Goal: Book appointment/travel/reservation

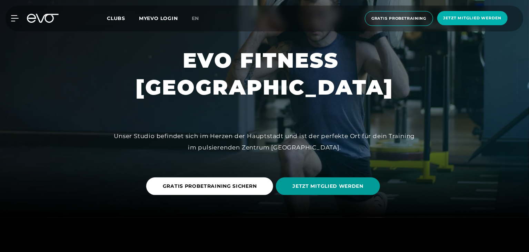
click at [339, 192] on span "JETZT MITGLIED WERDEN" at bounding box center [328, 186] width 104 height 18
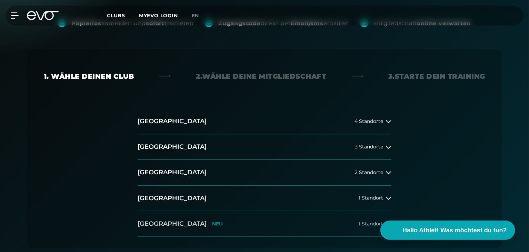
scroll to position [138, 0]
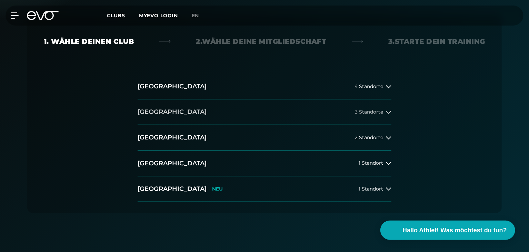
click at [294, 124] on button "[GEOGRAPHIC_DATA] 3 Standorte" at bounding box center [265, 112] width 254 height 26
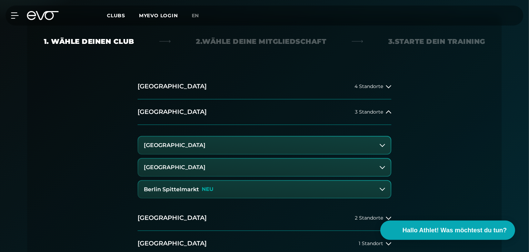
click at [214, 163] on button "[GEOGRAPHIC_DATA]" at bounding box center [264, 167] width 253 height 17
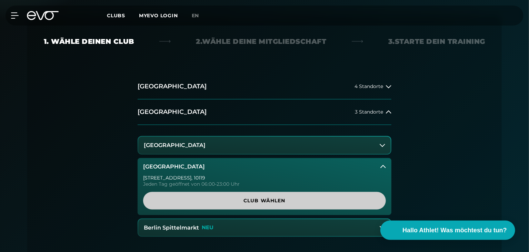
click at [270, 205] on span "Club wählen" at bounding box center [264, 201] width 243 height 18
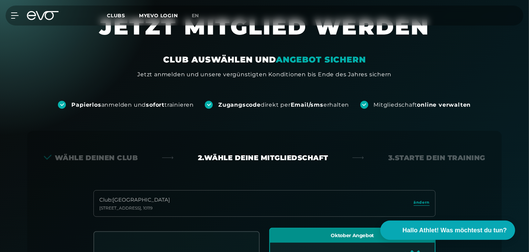
scroll to position [0, 0]
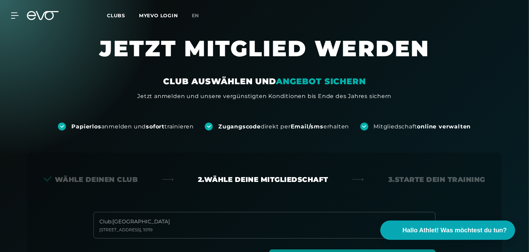
click at [118, 17] on span "Clubs" at bounding box center [116, 15] width 18 height 6
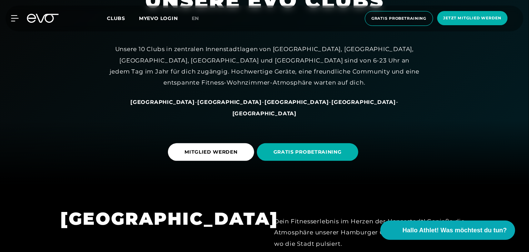
scroll to position [69, 0]
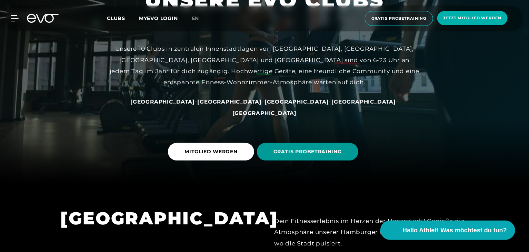
click at [302, 151] on span "GRATIS PROBETRAINING" at bounding box center [308, 151] width 68 height 7
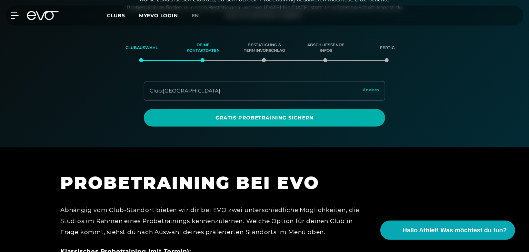
scroll to position [118, 0]
click at [293, 92] on div "Club : [GEOGRAPHIC_DATA] ändern" at bounding box center [264, 91] width 241 height 20
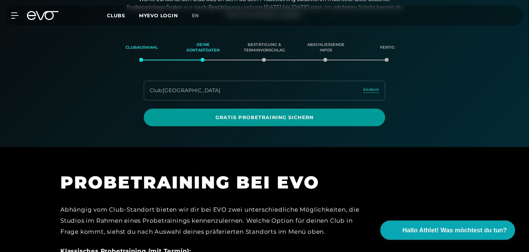
click at [283, 117] on span "Gratis Probetraining sichern" at bounding box center [264, 117] width 208 height 7
